Goal: Task Accomplishment & Management: Use online tool/utility

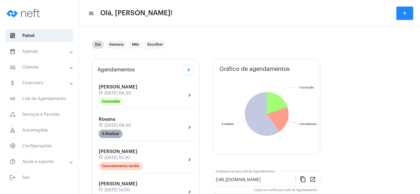
click at [108, 132] on mat-chip "A Realizar" at bounding box center [111, 134] width 24 height 8
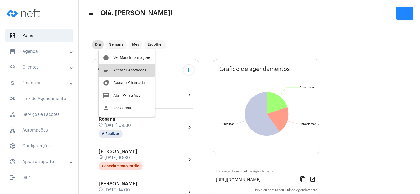
click at [125, 68] on button "notes Acessar Anotações" at bounding box center [127, 70] width 56 height 13
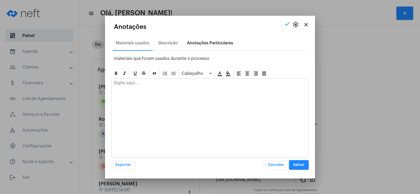
click at [204, 39] on div "Anotações Particulares" at bounding box center [210, 43] width 53 height 13
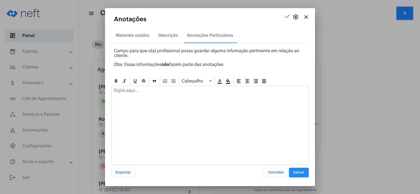
click at [133, 93] on p at bounding box center [210, 90] width 193 height 5
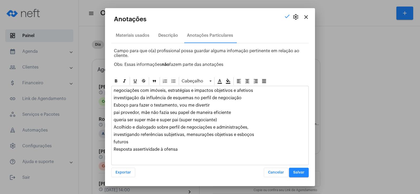
drag, startPoint x: 113, startPoint y: 127, endPoint x: 131, endPoint y: 144, distance: 25.3
click at [131, 144] on div "negociações com imóveis, estratégias e impactos objetivos e afetivos investigaç…" at bounding box center [210, 121] width 197 height 70
click at [131, 141] on p "futuros" at bounding box center [210, 142] width 193 height 5
drag, startPoint x: 114, startPoint y: 127, endPoint x: 132, endPoint y: 142, distance: 23.3
click at [132, 142] on div "negociações com imóveis, estratégias e impactos objetivos e afetivos investigaç…" at bounding box center [210, 121] width 197 height 70
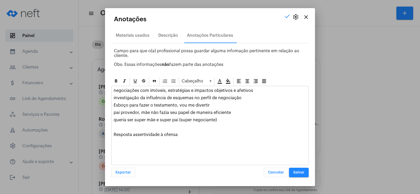
click at [186, 133] on p "Resposta assertividade à ofensa" at bounding box center [210, 134] width 193 height 5
click at [163, 37] on div "Descrição" at bounding box center [168, 35] width 20 height 5
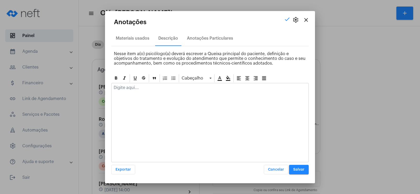
click at [132, 88] on p at bounding box center [210, 87] width 193 height 5
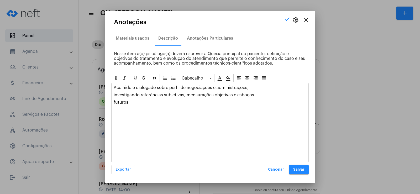
click at [113, 95] on div "Acolhido e dialogado sobre perfil de negociações e administrações, investigando…" at bounding box center [210, 96] width 197 height 26
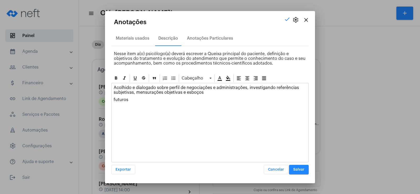
click at [115, 101] on p "futuros" at bounding box center [210, 99] width 193 height 5
click at [297, 169] on span "Salvar" at bounding box center [298, 170] width 11 height 4
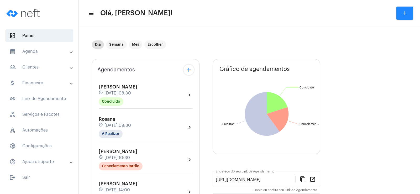
scroll to position [79, 0]
